Goal: Task Accomplishment & Management: Complete application form

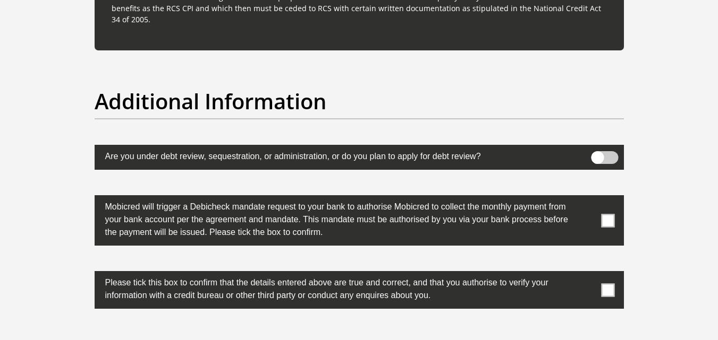
scroll to position [3205, 0]
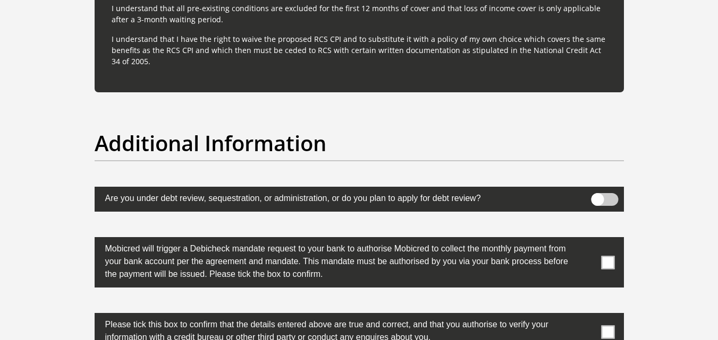
click at [603, 265] on span at bounding box center [607, 262] width 13 height 13
click at [586, 240] on input "checkbox" at bounding box center [586, 240] width 0 height 0
click at [603, 265] on span at bounding box center [607, 262] width 13 height 13
click at [586, 240] on input "checkbox" at bounding box center [586, 240] width 0 height 0
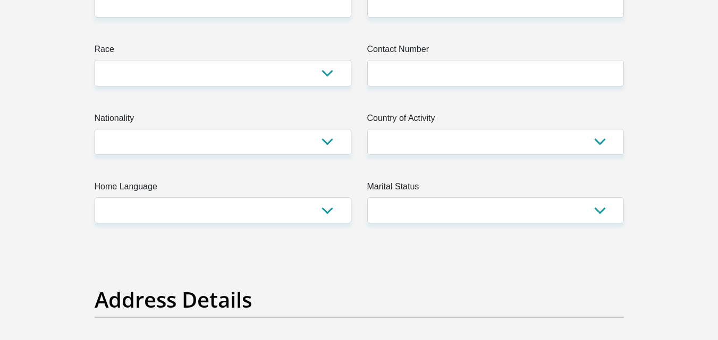
scroll to position [266, 0]
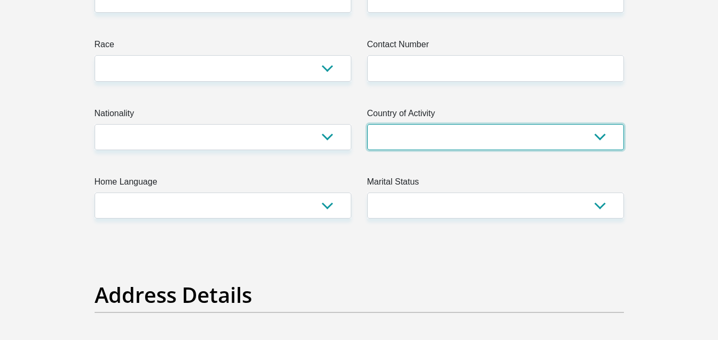
click at [415, 142] on select "South Africa Afghanistan Aland Islands Albania Algeria America Samoa American V…" at bounding box center [495, 137] width 257 height 26
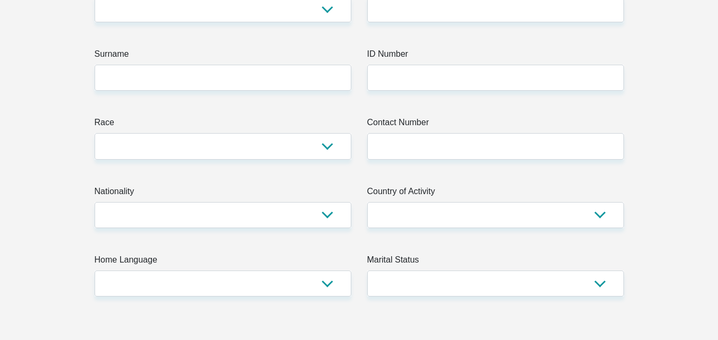
scroll to position [159, 0]
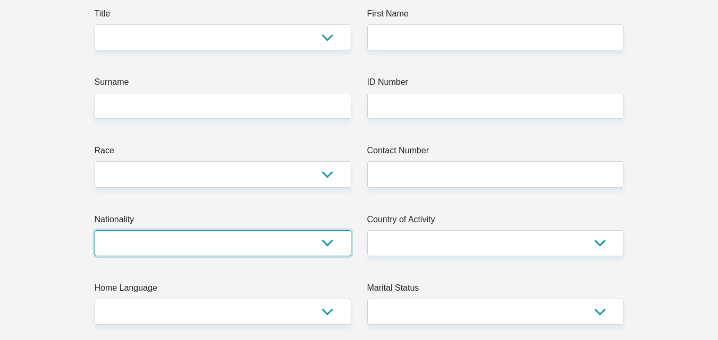
click at [215, 246] on select "South Africa Afghanistan Aland Islands Albania Algeria America Samoa American V…" at bounding box center [223, 244] width 257 height 26
select select "ZWE"
click at [95, 231] on select "South Africa Afghanistan Aland Islands Albania Algeria America Samoa American V…" at bounding box center [223, 244] width 257 height 26
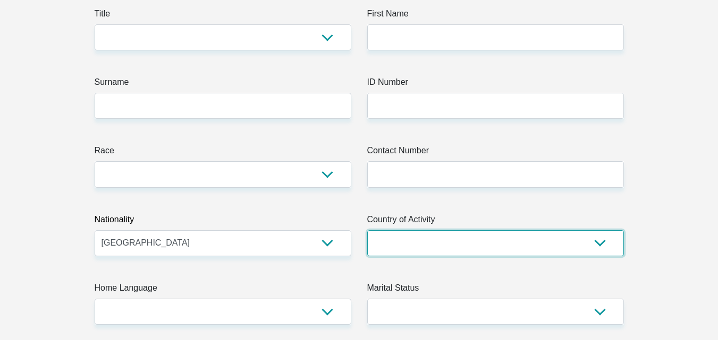
click at [435, 248] on select "South Africa Afghanistan Aland Islands Albania Algeria America Samoa American V…" at bounding box center [495, 244] width 257 height 26
select select "ZAF"
click at [367, 231] on select "South Africa Afghanistan Aland Islands Albania Algeria America Samoa American V…" at bounding box center [495, 244] width 257 height 26
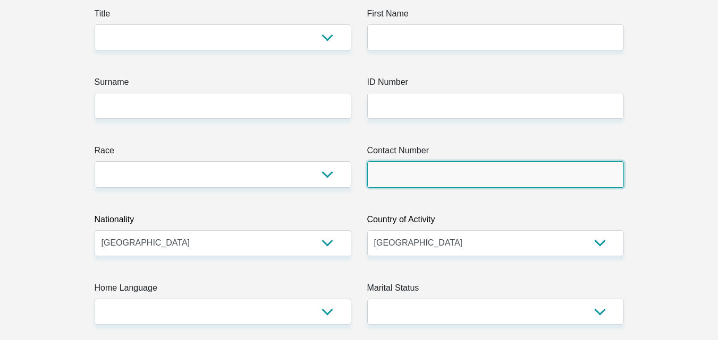
click at [454, 167] on input "Contact Number" at bounding box center [495, 174] width 257 height 26
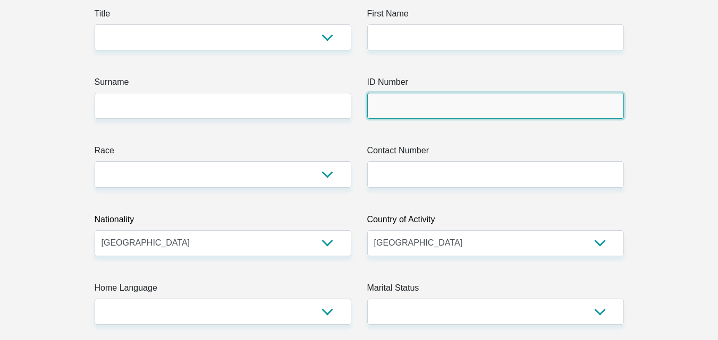
click at [416, 94] on input "ID Number" at bounding box center [495, 106] width 257 height 26
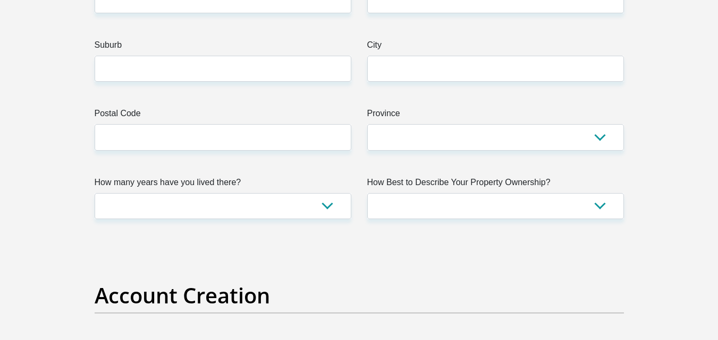
scroll to position [637, 0]
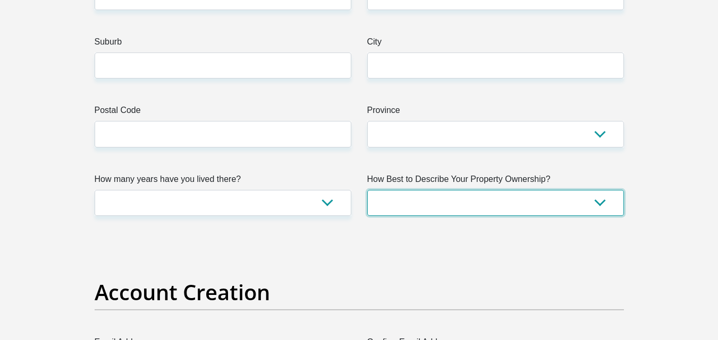
click at [430, 208] on select "Owned Rented Family Owned Company Dwelling" at bounding box center [495, 203] width 257 height 26
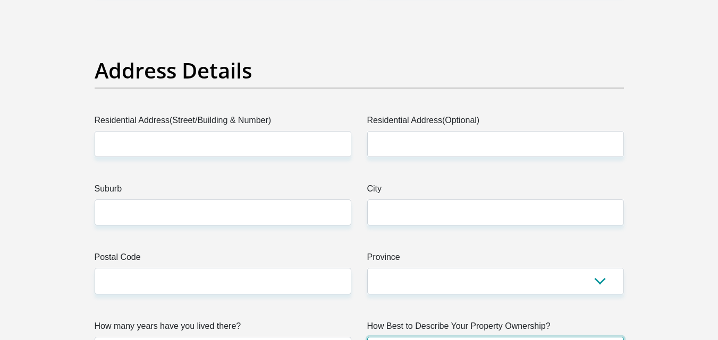
scroll to position [478, 0]
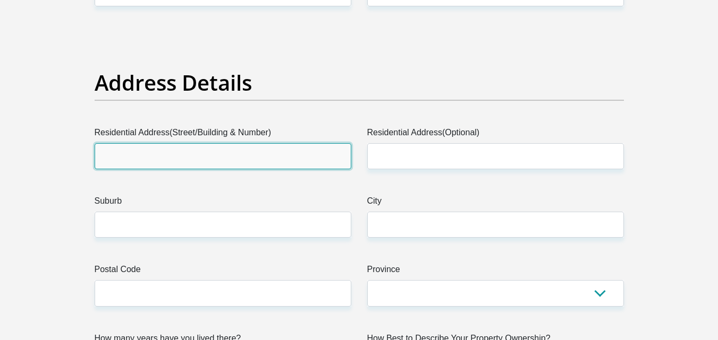
click at [256, 166] on input "Residential Address(Street/Building & Number)" at bounding box center [223, 156] width 257 height 26
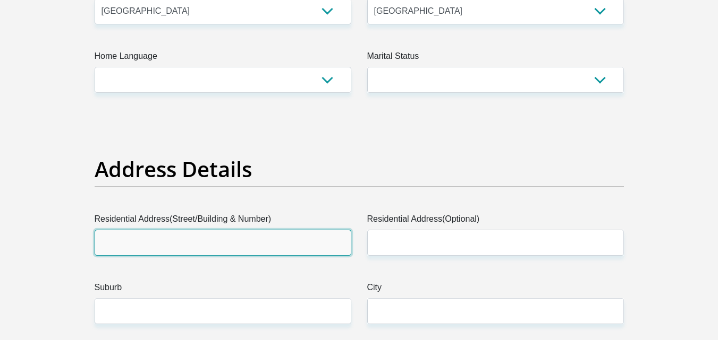
scroll to position [372, 0]
